Goal: Information Seeking & Learning: Learn about a topic

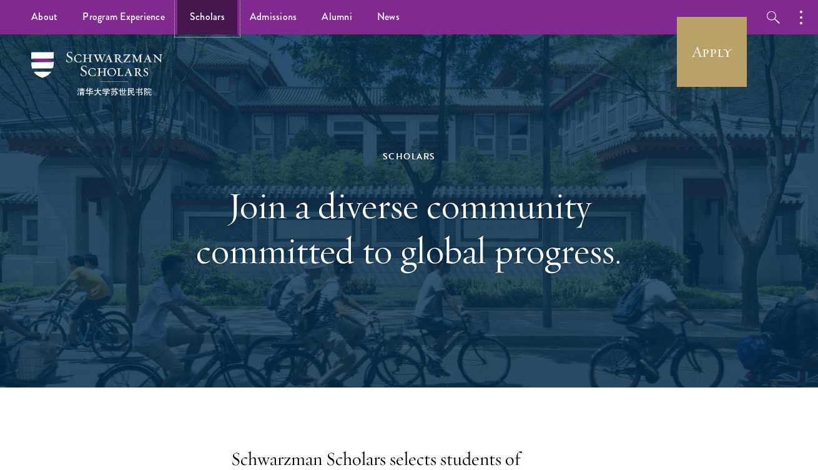
click at [211, 22] on link "Scholars" at bounding box center [207, 17] width 60 height 34
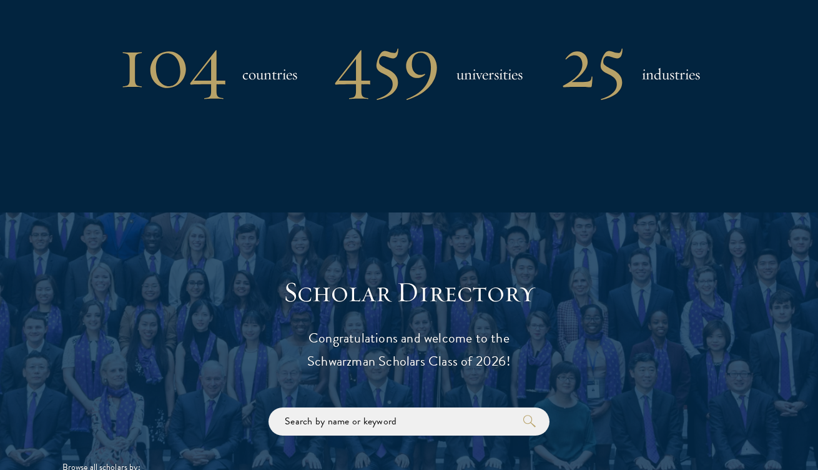
scroll to position [1511, 0]
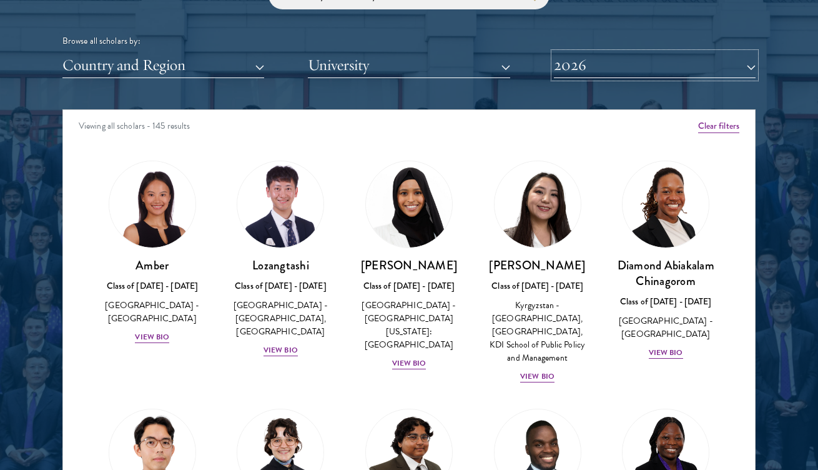
click at [619, 74] on button "2026" at bounding box center [655, 65] width 202 height 26
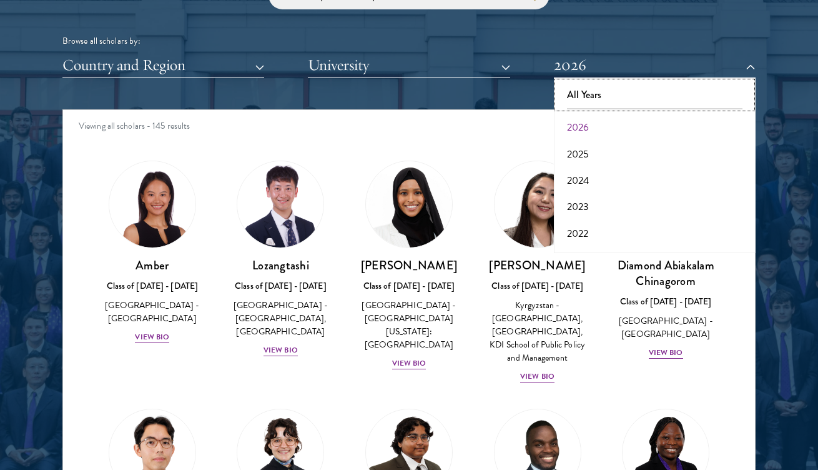
click at [576, 96] on button "All Years" at bounding box center [655, 95] width 194 height 26
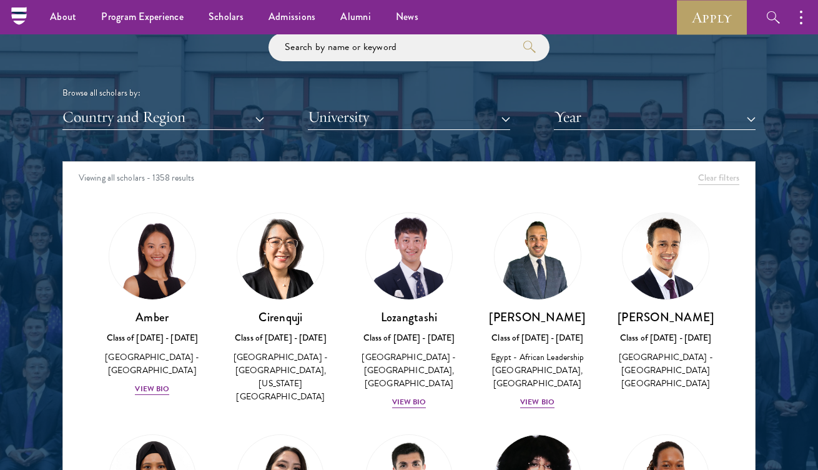
scroll to position [1365, 0]
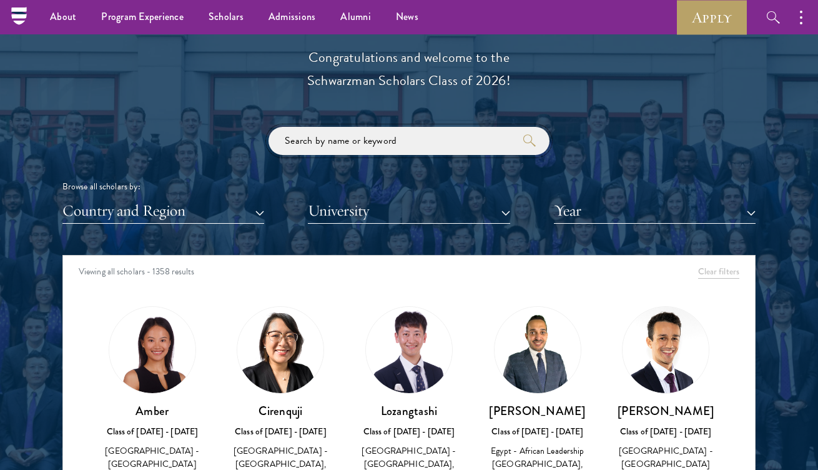
click at [352, 134] on input "search" at bounding box center [409, 141] width 281 height 28
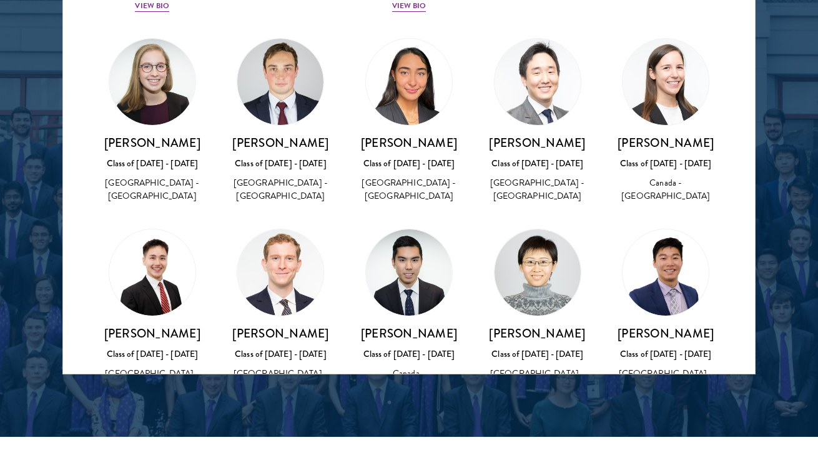
scroll to position [1335, 0]
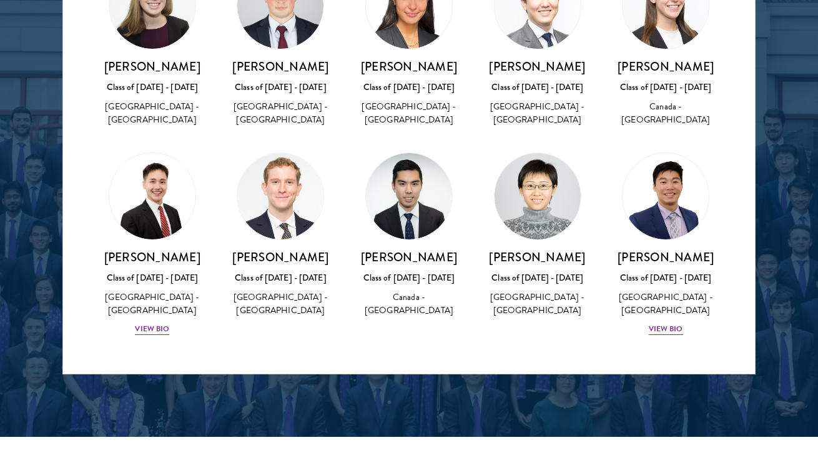
type input "princeton"
